Goal: Task Accomplishment & Management: Use online tool/utility

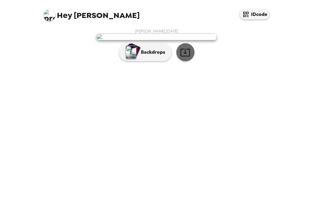
click at [186, 58] on icon "button" at bounding box center [185, 52] width 11 height 11
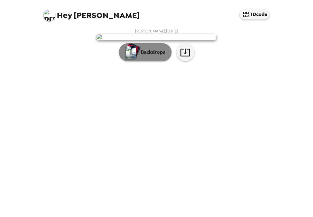
click at [152, 56] on p "Backdrops" at bounding box center [151, 52] width 27 height 7
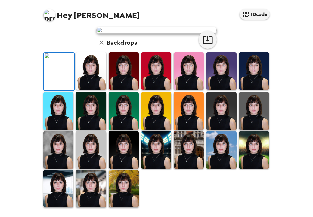
scroll to position [148, 0]
click at [121, 195] on img at bounding box center [123, 189] width 30 height 38
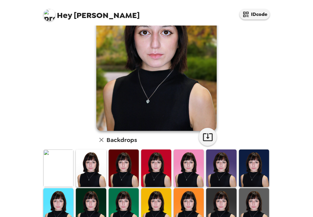
scroll to position [83, 0]
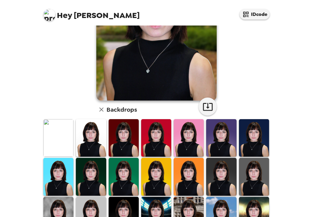
click at [86, 140] on img at bounding box center [91, 138] width 30 height 38
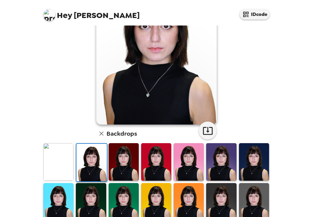
scroll to position [96, 0]
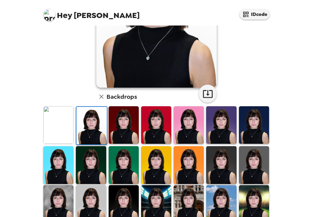
click at [251, 130] on img at bounding box center [254, 125] width 30 height 38
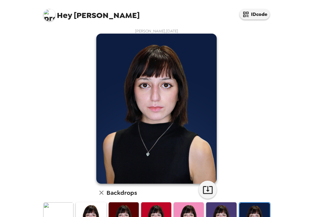
scroll to position [148, 0]
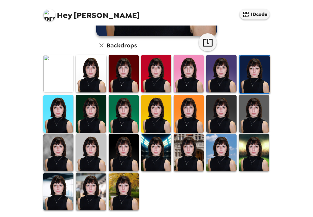
click at [182, 145] on img at bounding box center [188, 153] width 30 height 38
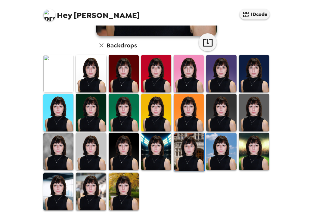
click at [95, 80] on img at bounding box center [91, 74] width 30 height 38
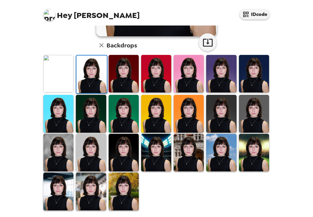
click at [229, 72] on img at bounding box center [221, 74] width 30 height 38
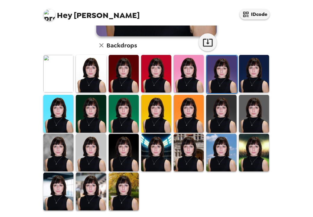
click at [159, 143] on img at bounding box center [156, 153] width 30 height 38
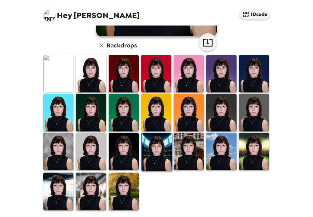
click at [57, 143] on img at bounding box center [58, 152] width 30 height 38
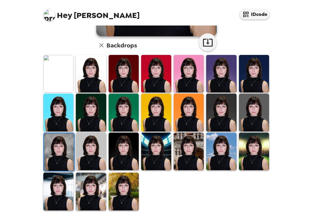
click at [91, 204] on img at bounding box center [91, 192] width 30 height 38
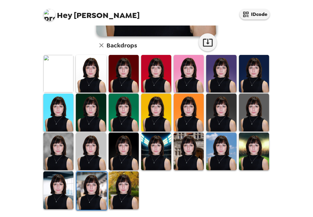
click at [61, 183] on img at bounding box center [58, 191] width 30 height 38
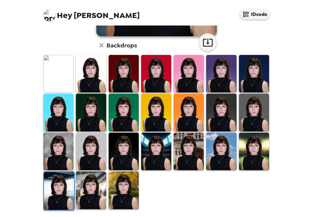
click at [96, 75] on img at bounding box center [91, 74] width 30 height 38
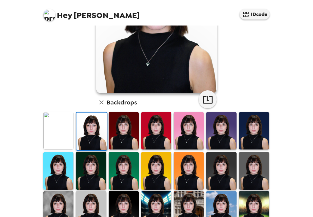
scroll to position [0, 0]
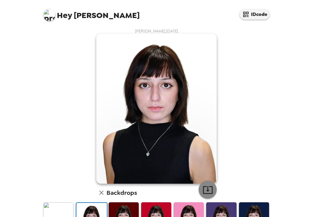
click at [208, 183] on button "button" at bounding box center [207, 190] width 18 height 18
